Goal: Task Accomplishment & Management: Use online tool/utility

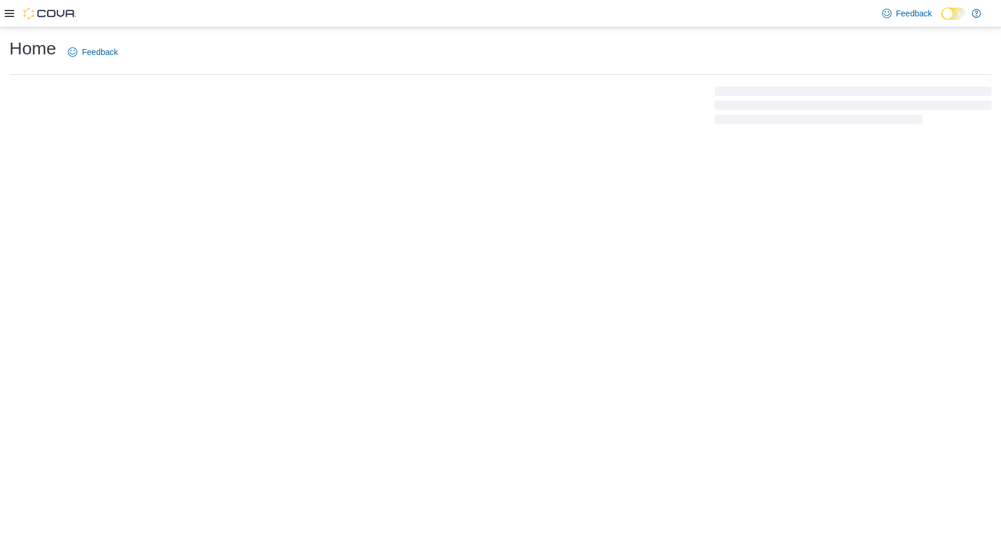
click at [62, 225] on div "Home Feedback" at bounding box center [500, 291] width 1001 height 527
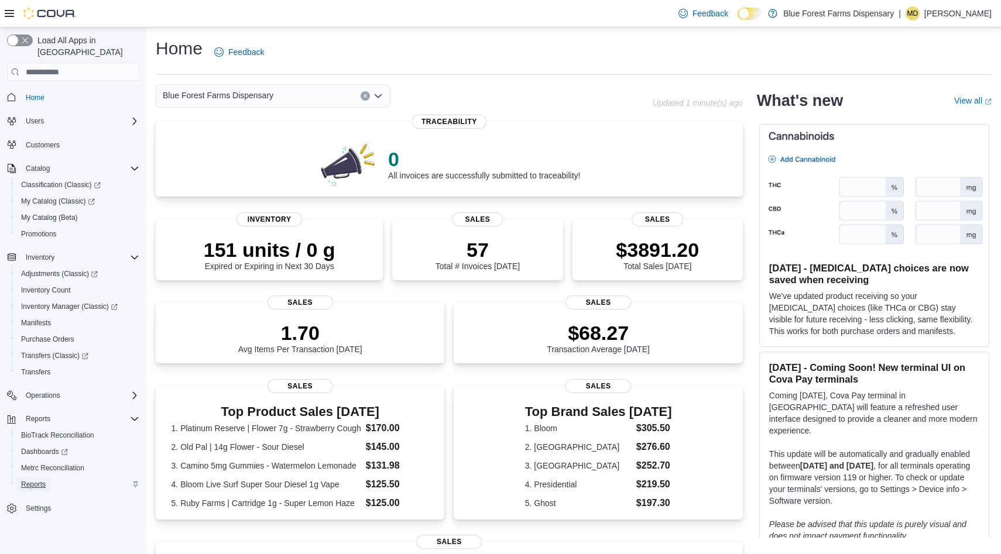
click at [35, 480] on span "Reports" at bounding box center [33, 484] width 25 height 9
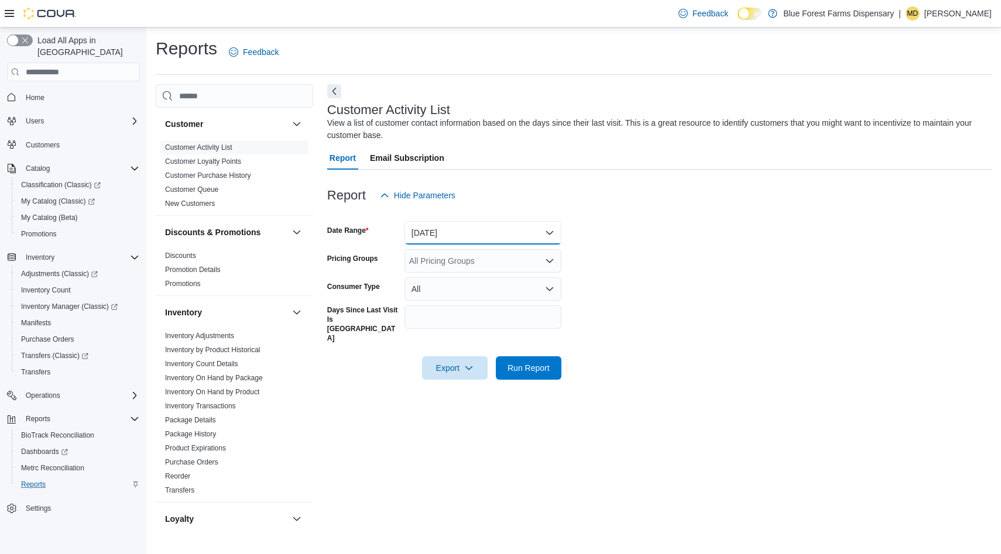
click at [438, 237] on button "[DATE]" at bounding box center [482, 232] width 157 height 23
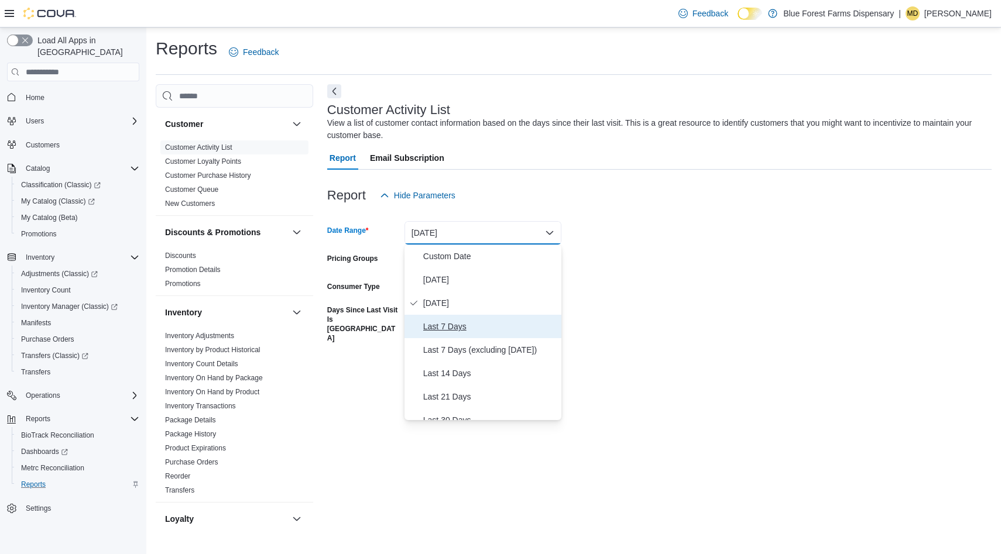
click at [440, 323] on span "Last 7 Days" at bounding box center [489, 327] width 133 height 14
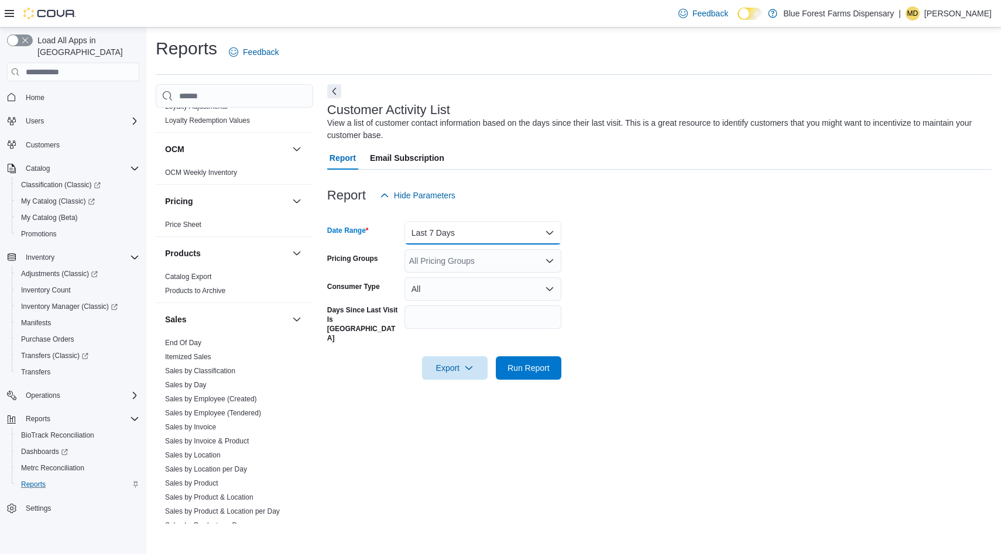
scroll to position [439, 0]
click at [179, 455] on link "Sales by Location" at bounding box center [193, 452] width 56 height 8
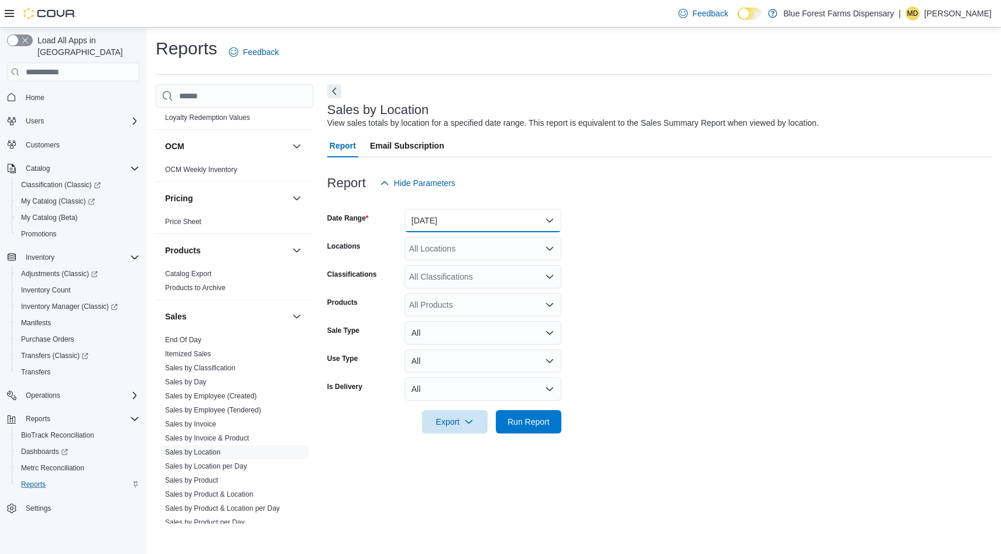
click at [440, 223] on button "[DATE]" at bounding box center [482, 220] width 157 height 23
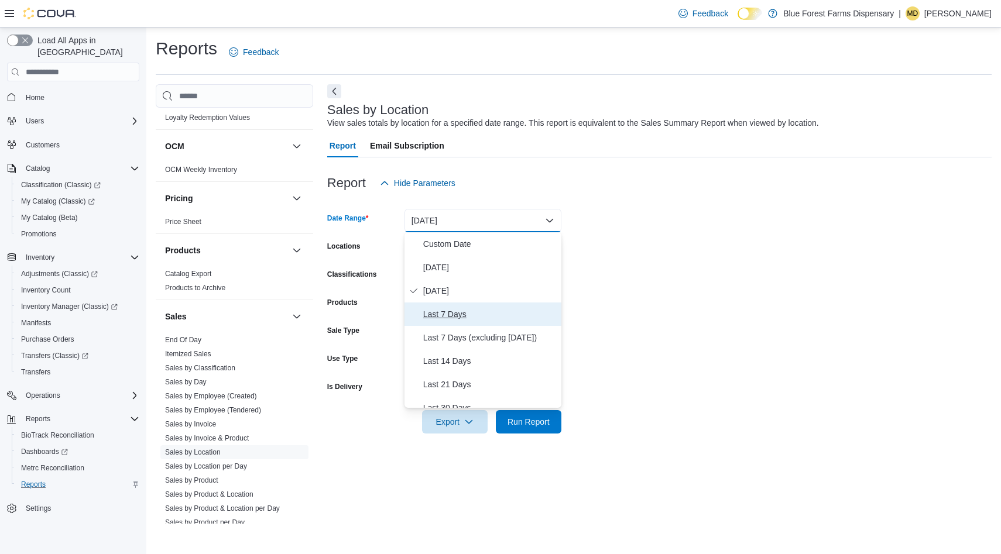
click at [447, 306] on button "Last 7 Days" at bounding box center [482, 314] width 157 height 23
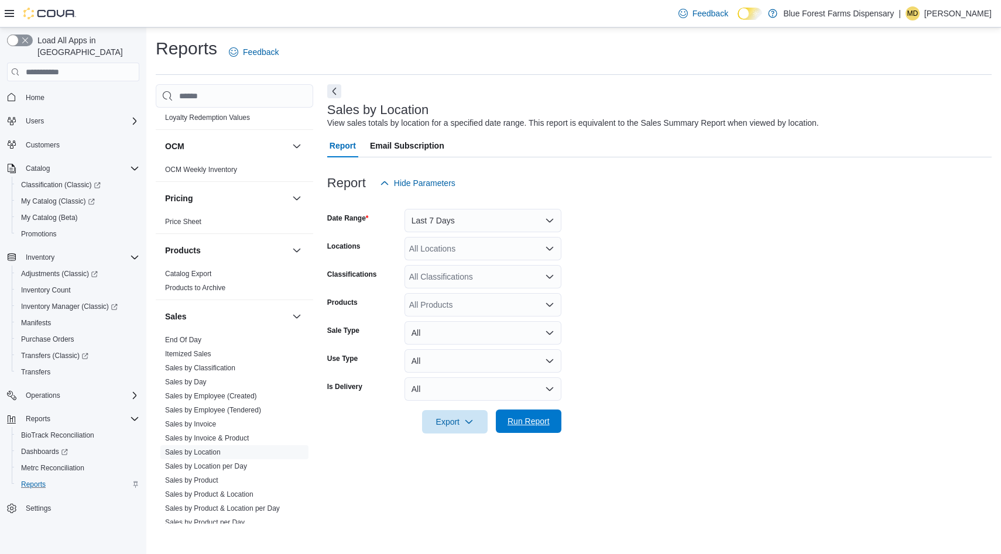
click at [510, 417] on span "Run Report" at bounding box center [528, 422] width 42 height 12
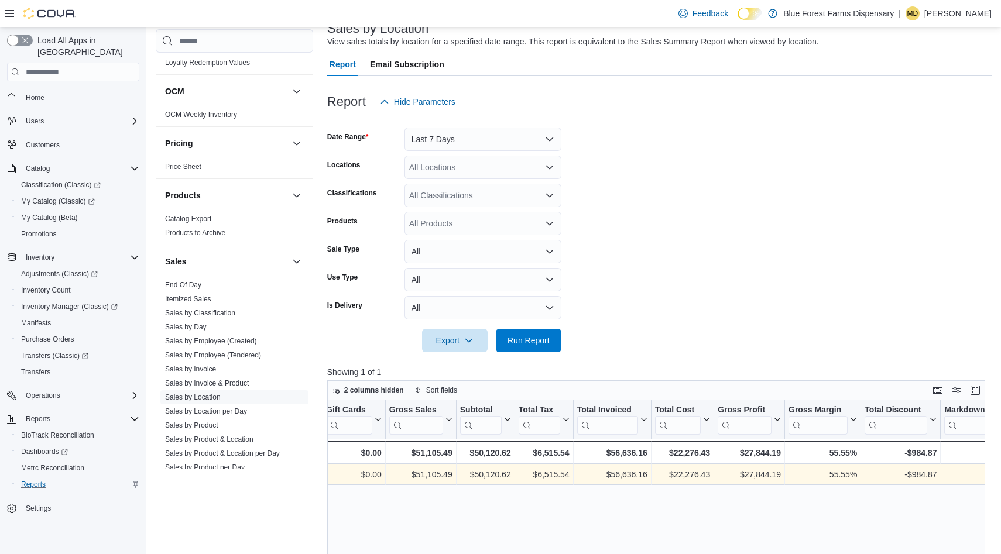
scroll to position [0, 344]
